Goal: Transaction & Acquisition: Purchase product/service

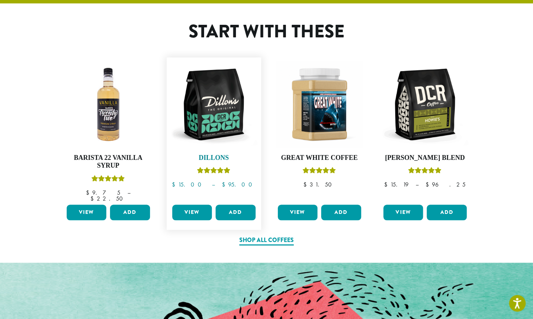
click at [204, 109] on img at bounding box center [213, 104] width 87 height 87
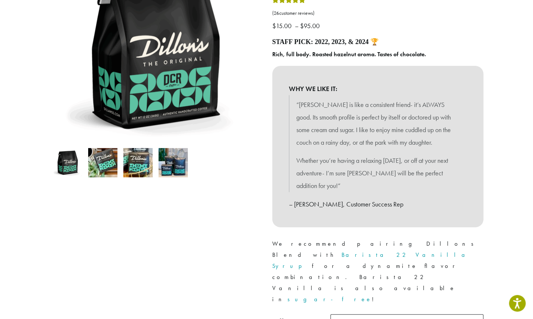
scroll to position [247, 0]
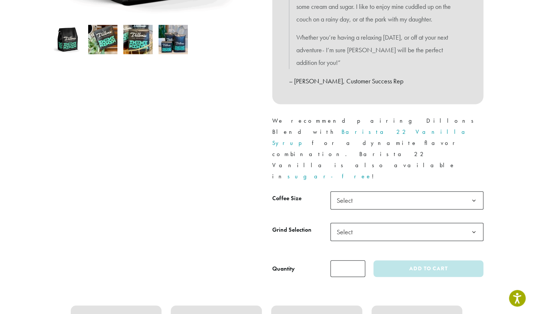
click at [354, 193] on span "Select" at bounding box center [347, 200] width 26 height 14
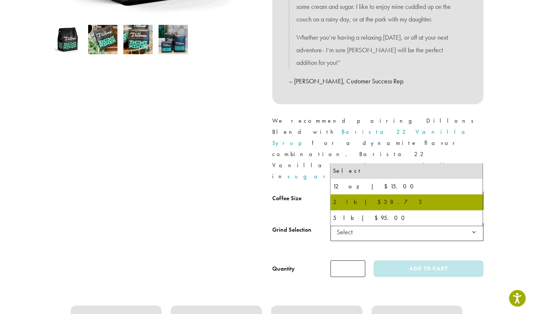
select select "**********"
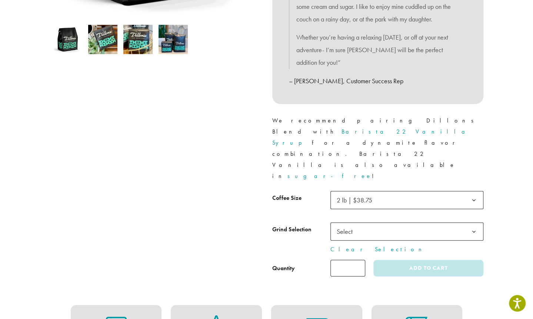
click at [156, 171] on div at bounding box center [155, 57] width 222 height 440
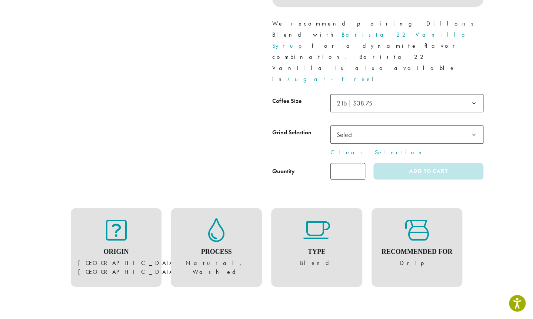
scroll to position [494, 0]
